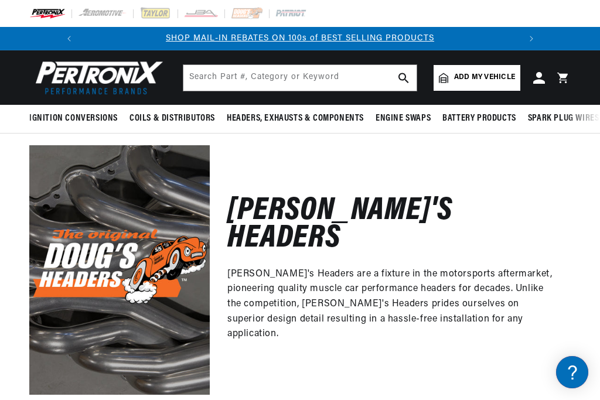
click at [498, 80] on span "Add my vehicle" at bounding box center [484, 77] width 61 height 11
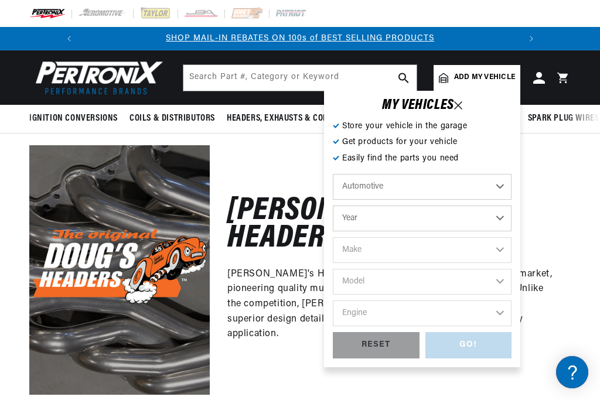
click at [498, 218] on select "Year 2022 2021 2020 2019 2018 2017 2016 2015 2014 2013 2012 2011 2010 2009 2008…" at bounding box center [422, 219] width 179 height 26
select select "1967"
click at [497, 254] on select "Make Alfa Romeo American Motors Aston Martin Austin Austin Healey Avanti Bentle…" at bounding box center [422, 250] width 179 height 26
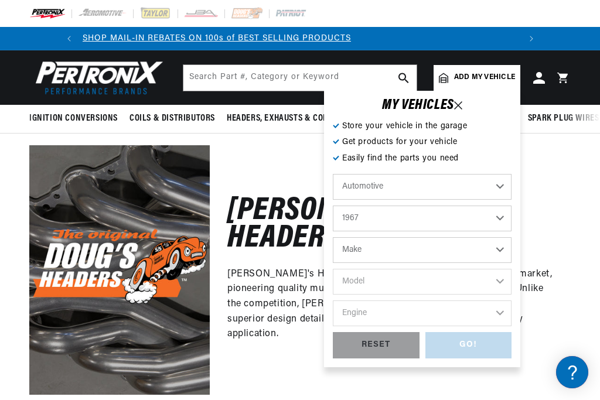
scroll to position [0, 0]
select select "[GEOGRAPHIC_DATA]"
click at [498, 285] on select "Model Barracuda Belvedere Belvedere II Fury Fury III GTX Satellite Valiant VIP" at bounding box center [422, 282] width 179 height 26
select select "Barracuda"
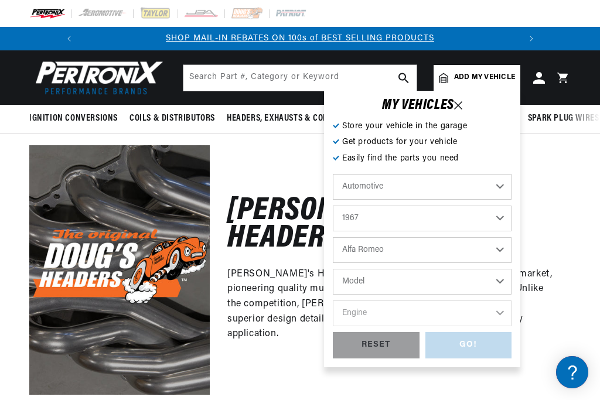
select select "Barracuda"
click at [494, 315] on select "Engine 5.6L 5.9L 225cid / 3.7L 273cid / 4.5L 318cid / 5.2L 383cid / 6.3L 426cid…" at bounding box center [422, 313] width 179 height 26
select select "383cid-6.3L"
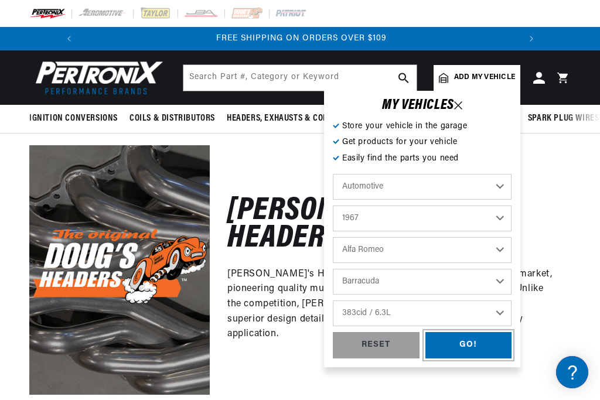
click at [464, 341] on div "GO!" at bounding box center [468, 345] width 87 height 26
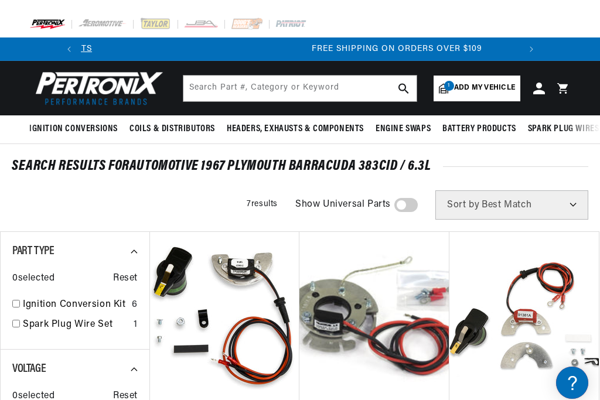
scroll to position [0, 438]
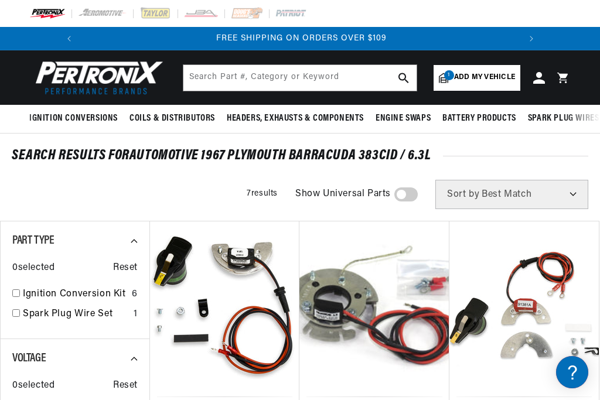
click at [508, 73] on span "Add my vehicle" at bounding box center [484, 77] width 61 height 11
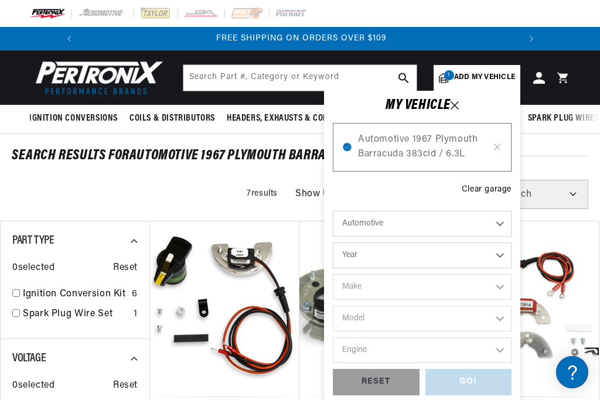
click at [494, 224] on select "Automotive Agricultural Industrial Marine Motorcycle" at bounding box center [422, 224] width 179 height 26
select select "Agricultural"
click at [501, 257] on select "Year 1970 1965 1964 1960 1959 1958 1957 1939 1938 1937" at bounding box center [422, 255] width 179 height 26
select select "1957"
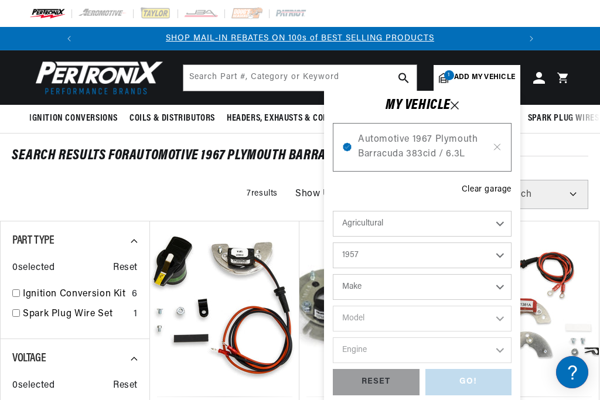
click at [495, 283] on select "Make John Bean" at bounding box center [422, 287] width 179 height 26
click at [491, 261] on select "1970 1965 1964 1960 1959 1958 1957 1939 1938 1937" at bounding box center [422, 255] width 179 height 26
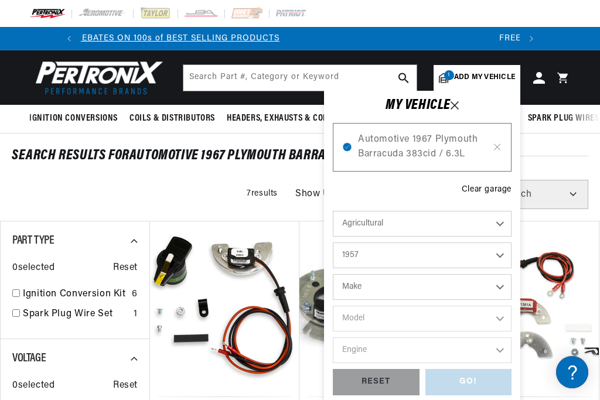
select select "1964"
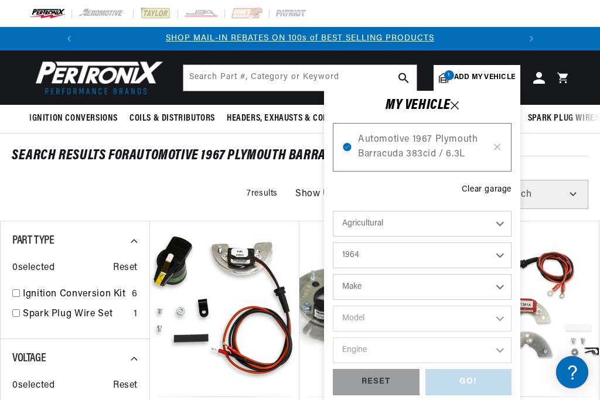
click at [501, 286] on select "Make Oliver" at bounding box center [422, 287] width 179 height 26
click at [496, 225] on select "Automotive Agricultural Industrial Marine Motorcycle" at bounding box center [422, 224] width 179 height 26
select select "Industrial"
click at [496, 257] on select "1990 1986 1984 1983 1982 1981 1980 1979 1978 1977 1976 1975 1974 1973 1972 1971…" at bounding box center [422, 255] width 179 height 26
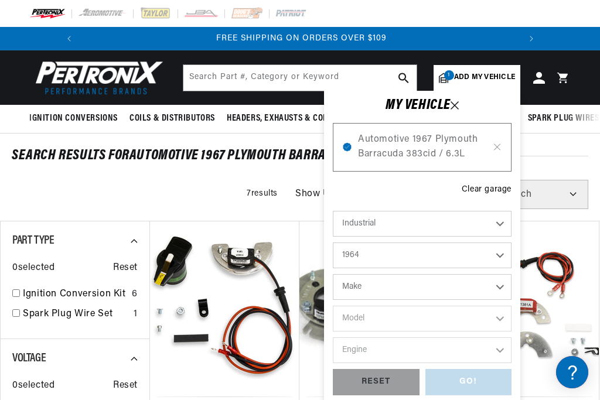
select select "1953"
click at [496, 289] on select "Make Buda Wisconsin" at bounding box center [422, 287] width 179 height 26
